Goal: Information Seeking & Learning: Learn about a topic

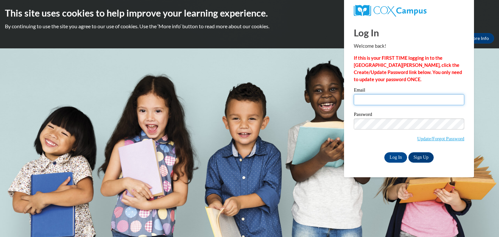
click at [387, 99] on input "Email" at bounding box center [409, 99] width 110 height 11
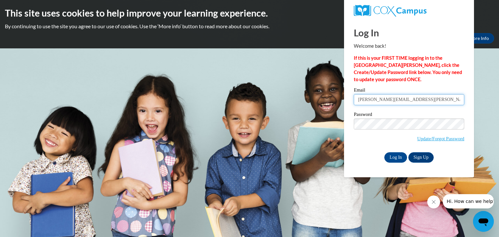
type input "jami.woods@gcsd.us"
click at [398, 161] on input "Log In" at bounding box center [395, 157] width 23 height 10
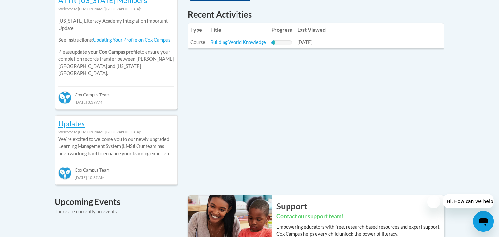
scroll to position [311, 0]
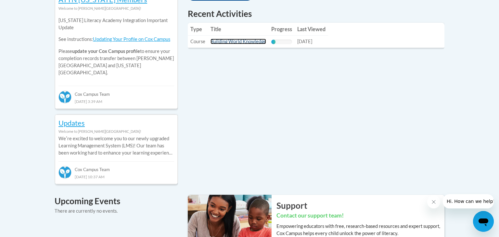
click at [221, 44] on link "Building World Knowledge" at bounding box center [239, 42] width 56 height 6
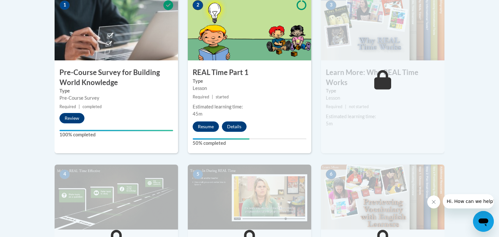
scroll to position [222, 0]
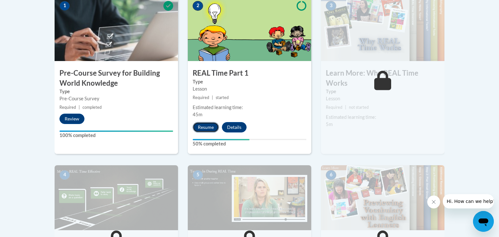
click at [211, 123] on button "Resume" at bounding box center [206, 127] width 26 height 10
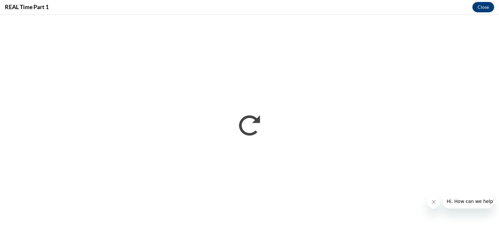
scroll to position [0, 0]
